Goal: Check status: Check status

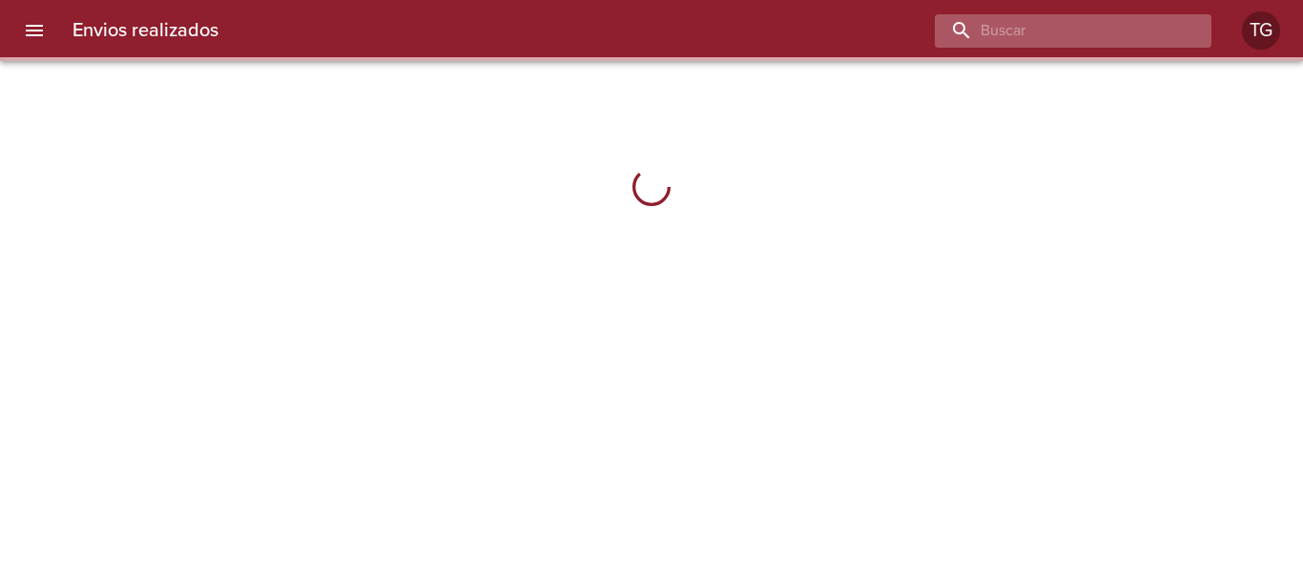
click at [1154, 34] on input "buscar" at bounding box center [1057, 30] width 244 height 33
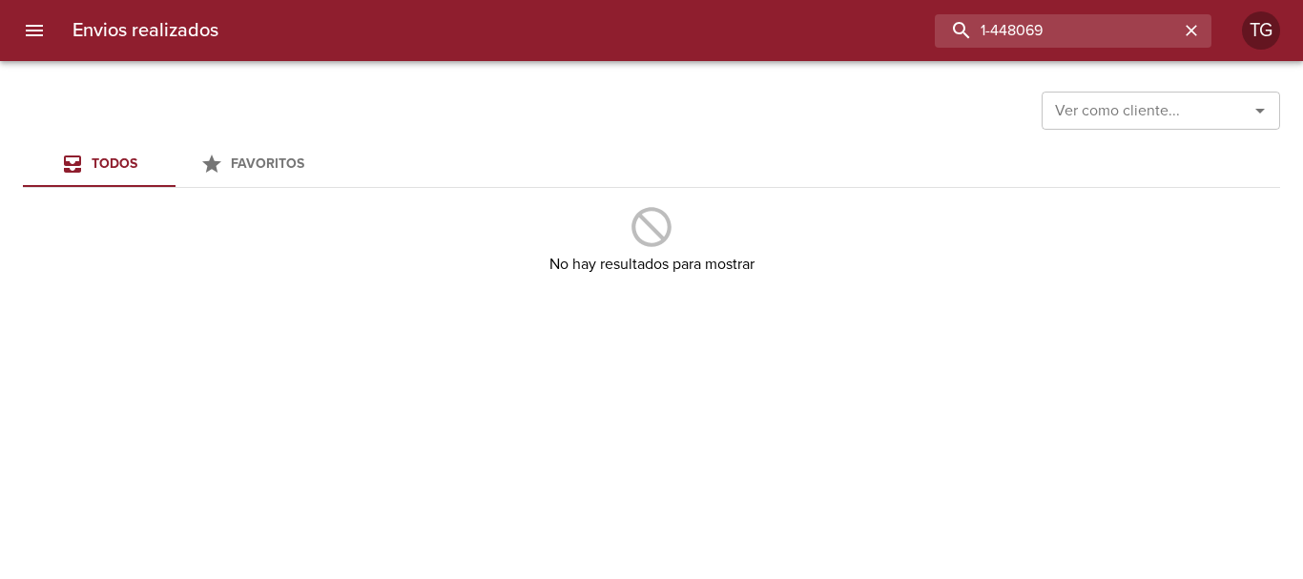
drag, startPoint x: 1027, startPoint y: 20, endPoint x: 520, endPoint y: 22, distance: 507.5
click at [524, 21] on div "1-448069" at bounding box center [723, 30] width 978 height 33
click at [32, 36] on icon "menu" at bounding box center [34, 30] width 17 height 11
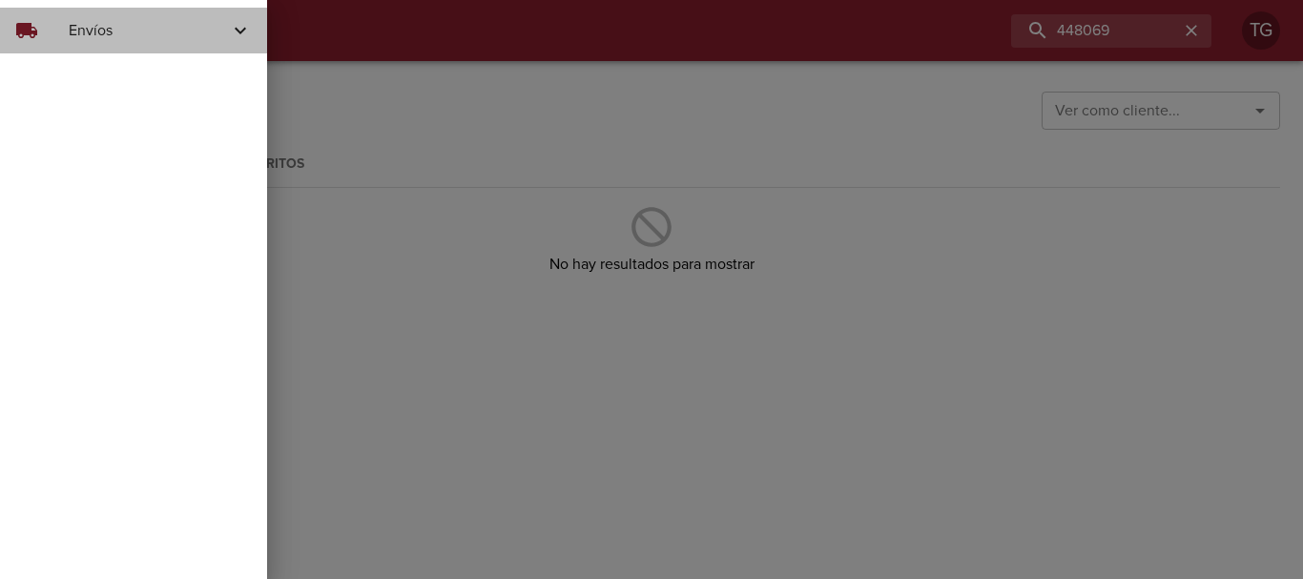
click at [130, 35] on span "Envíos" at bounding box center [149, 30] width 160 height 23
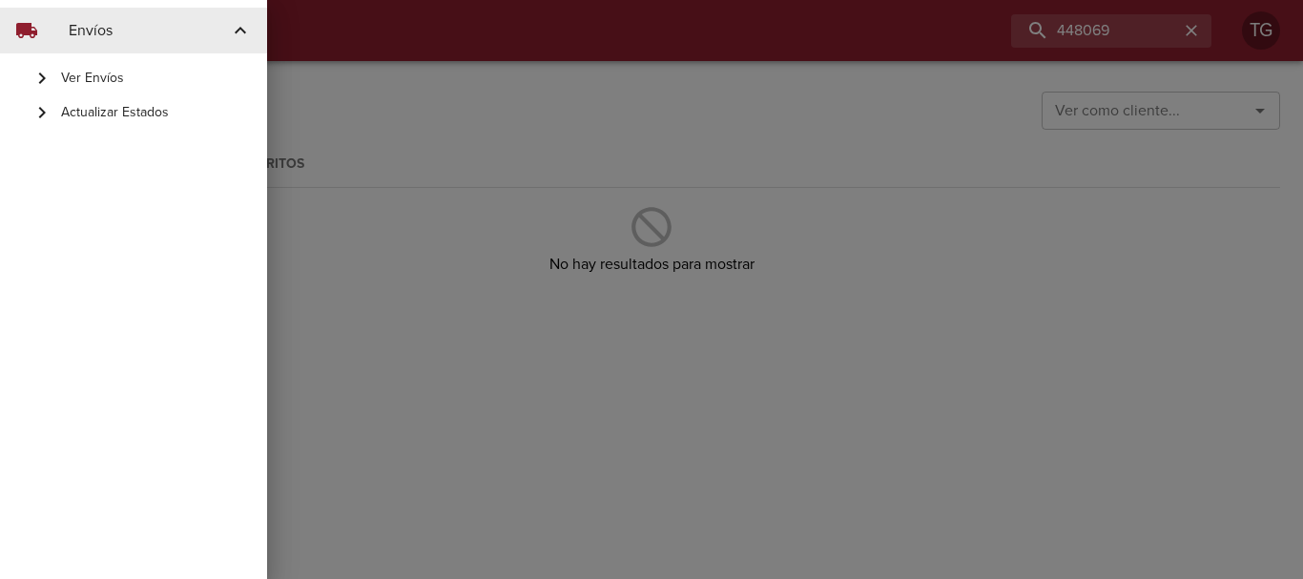
click at [98, 73] on span "Ver Envíos" at bounding box center [156, 78] width 191 height 19
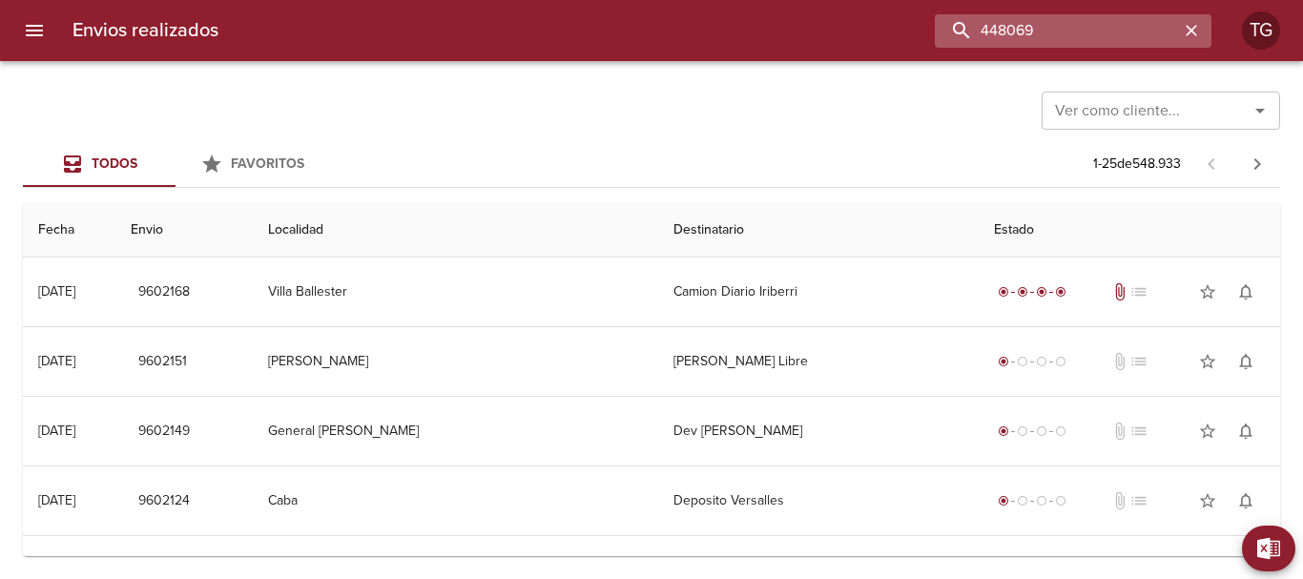
click at [1135, 32] on input "448069" at bounding box center [1057, 30] width 244 height 33
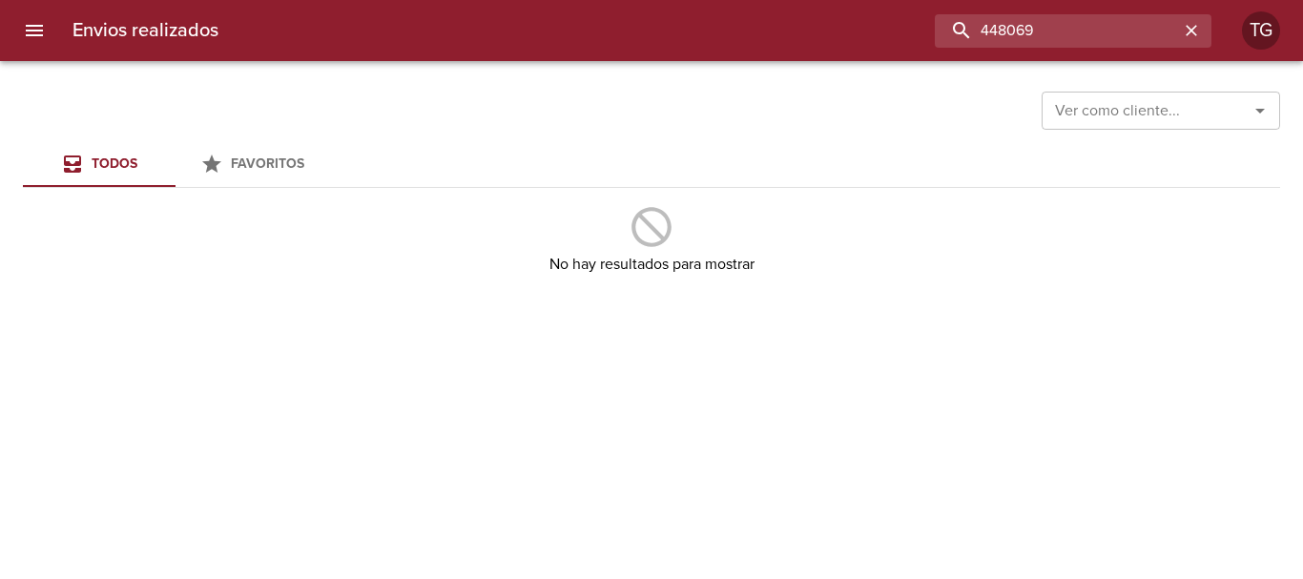
drag, startPoint x: 1135, startPoint y: 32, endPoint x: 537, endPoint y: 35, distance: 598.1
click at [589, 32] on div "448069" at bounding box center [723, 30] width 978 height 33
type input "4"
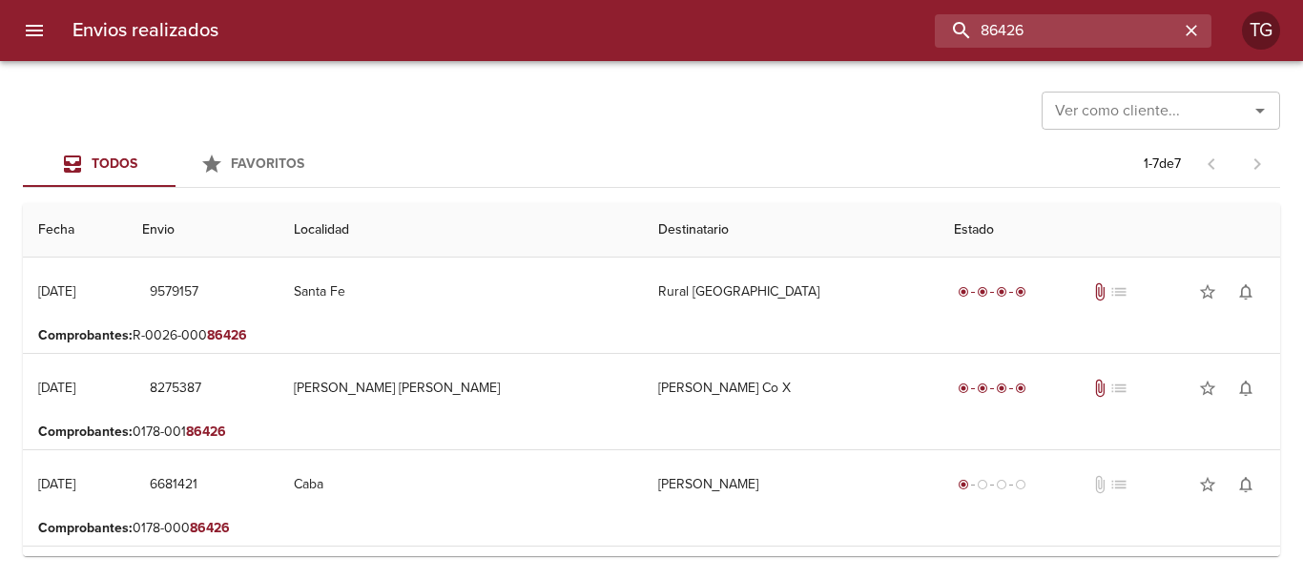
drag, startPoint x: 1006, startPoint y: 25, endPoint x: 858, endPoint y: 27, distance: 147.9
click at [862, 26] on div "86426" at bounding box center [723, 30] width 978 height 33
type input "86535"
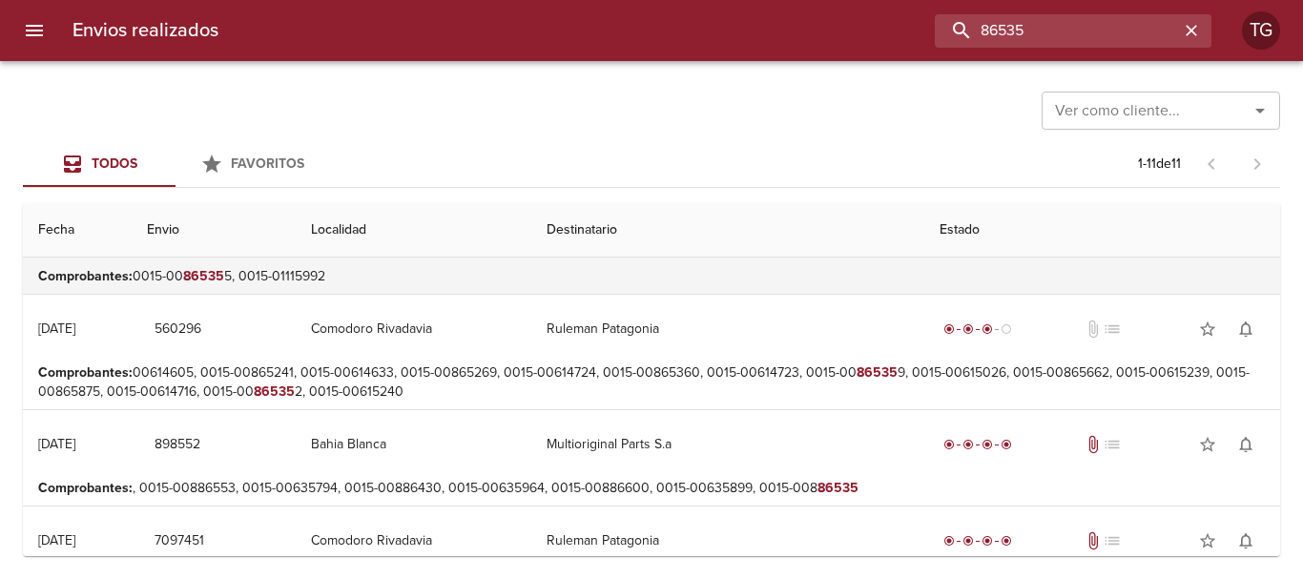
scroll to position [382, 0]
